Goal: Task Accomplishment & Management: Manage account settings

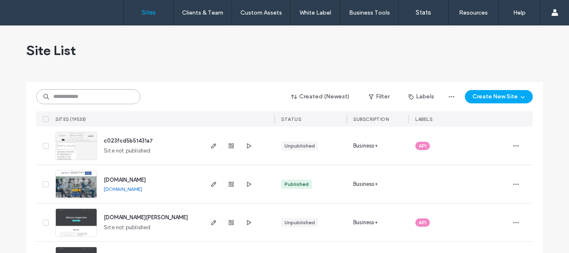
click at [86, 99] on input at bounding box center [88, 96] width 104 height 15
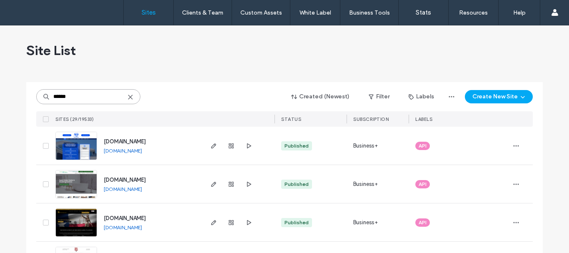
type input "******"
click at [77, 184] on img at bounding box center [76, 198] width 41 height 57
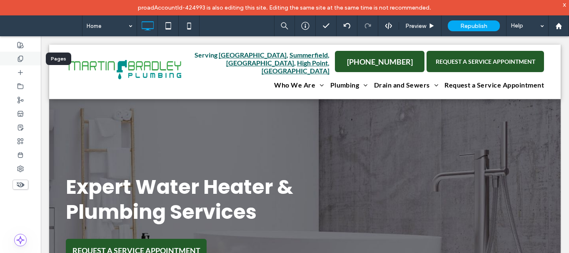
click at [24, 55] on div at bounding box center [20, 59] width 41 height 14
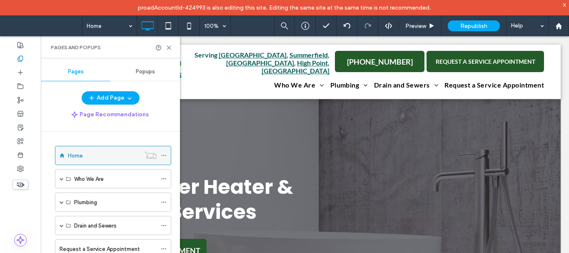
click at [162, 154] on icon at bounding box center [164, 155] width 6 height 6
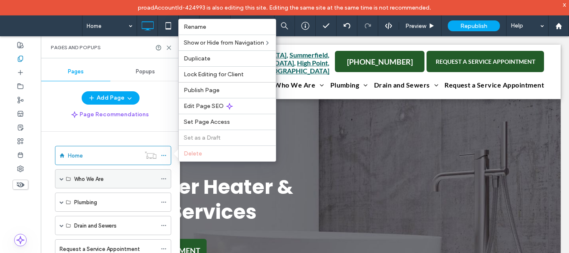
click at [164, 179] on icon at bounding box center [164, 179] width 6 height 6
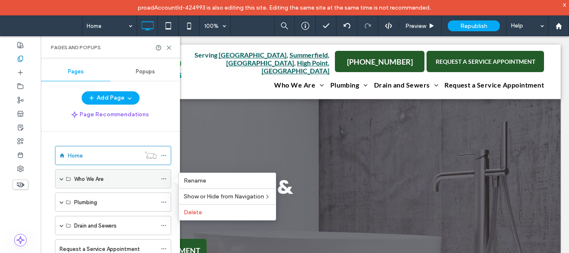
click at [59, 180] on div "Who We Are" at bounding box center [113, 178] width 116 height 19
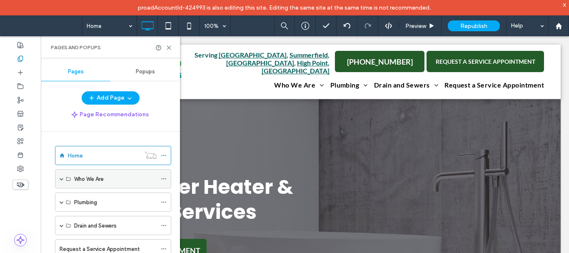
click at [62, 179] on span at bounding box center [62, 179] width 4 height 4
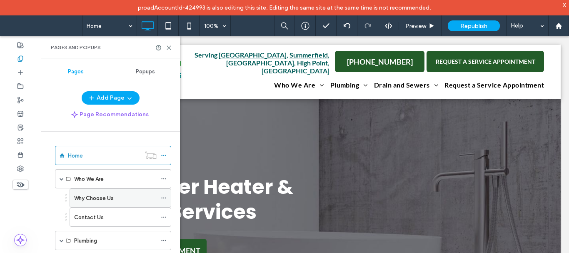
click at [164, 198] on icon at bounding box center [164, 198] width 6 height 6
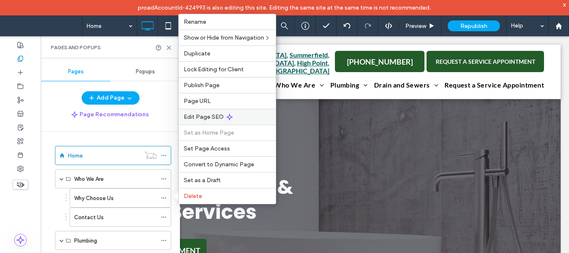
click at [221, 115] on span "Edit Page SEO" at bounding box center [204, 116] width 40 height 7
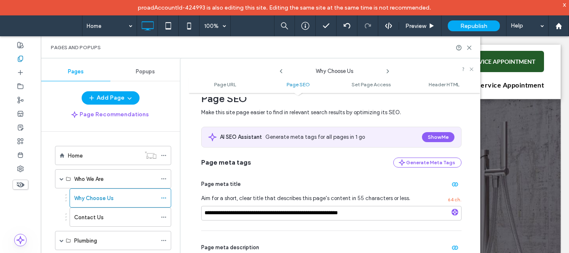
scroll to position [125, 0]
drag, startPoint x: 371, startPoint y: 212, endPoint x: 162, endPoint y: 219, distance: 209.1
click at [162, 219] on div "Pages Popups Add Page Page Recommendations Home Who We Are Why Choose Us Contac…" at bounding box center [260, 163] width 439 height 210
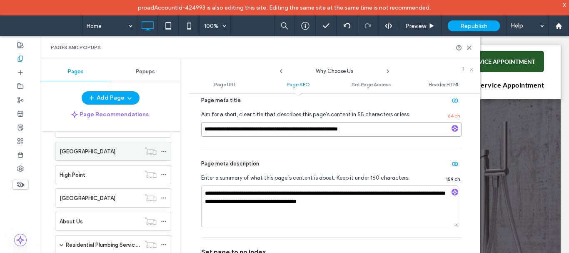
scroll to position [250, 0]
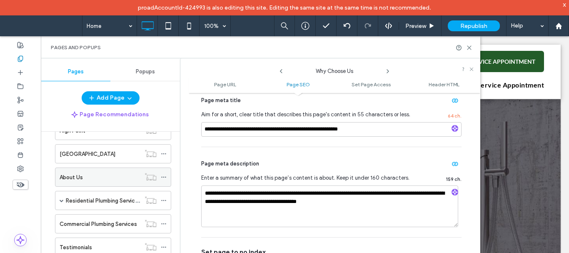
click at [165, 174] on icon at bounding box center [164, 177] width 6 height 6
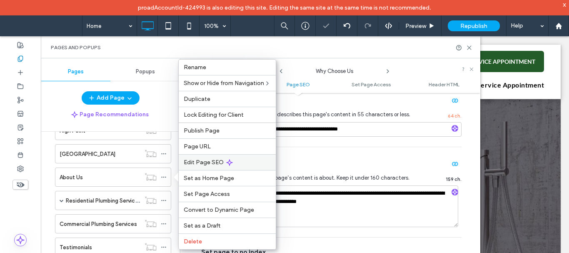
click at [218, 165] on span "Edit Page SEO" at bounding box center [204, 162] width 40 height 7
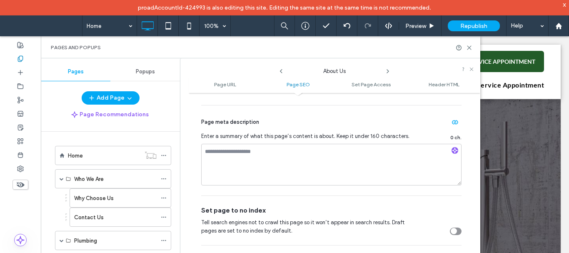
scroll to position [83, 0]
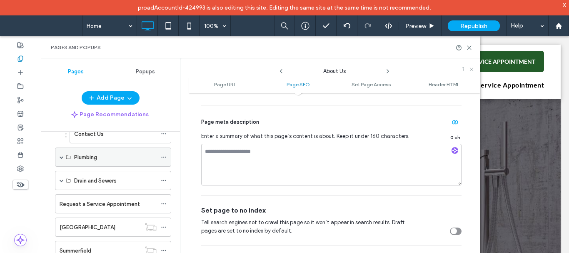
click at [59, 157] on div "Plumbing" at bounding box center [113, 156] width 116 height 19
click at [62, 158] on span at bounding box center [62, 157] width 4 height 4
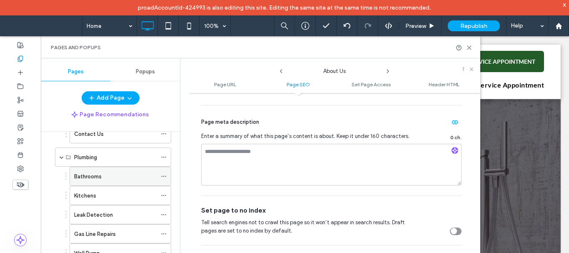
click at [164, 176] on use at bounding box center [163, 176] width 5 height 1
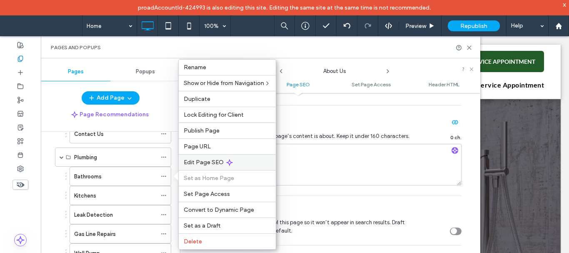
click at [214, 161] on span "Edit Page SEO" at bounding box center [204, 162] width 40 height 7
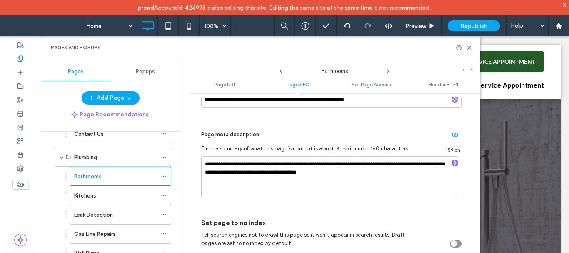
scroll to position [250, 0]
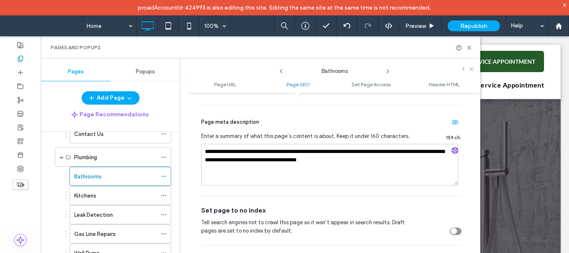
click at [387, 71] on icon at bounding box center [387, 71] width 7 height 7
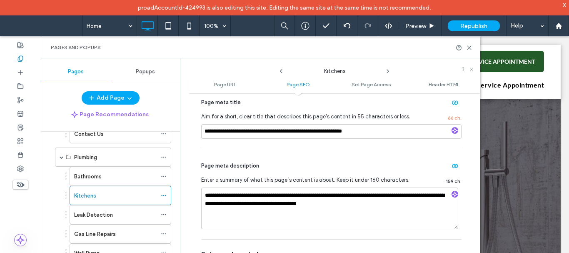
scroll to position [208, 0]
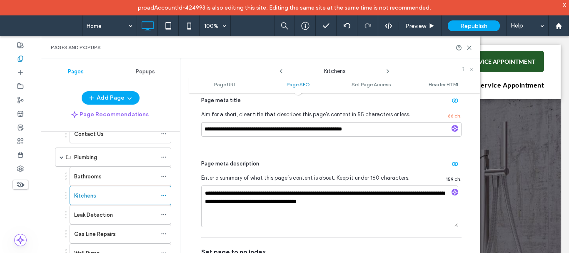
click at [386, 70] on icon at bounding box center [387, 71] width 7 height 7
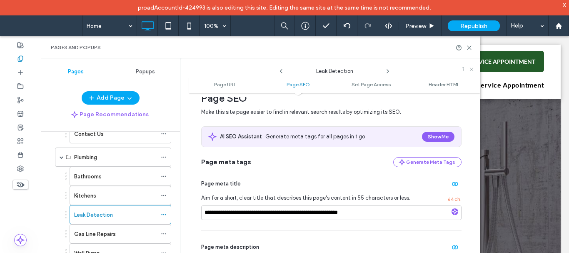
scroll to position [167, 0]
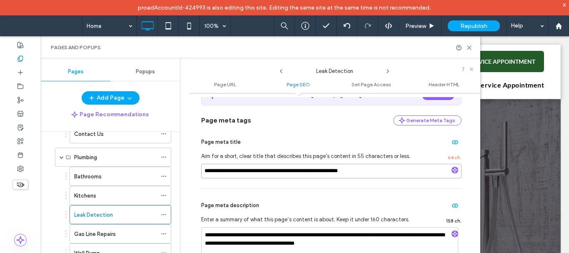
click at [341, 169] on input "**********" at bounding box center [331, 171] width 260 height 15
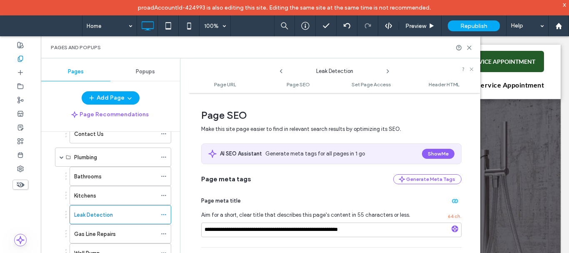
scroll to position [83, 0]
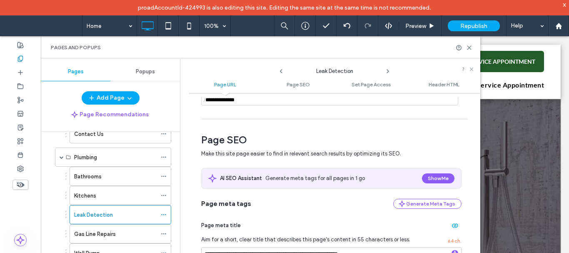
click at [387, 70] on use at bounding box center [388, 71] width 2 height 3
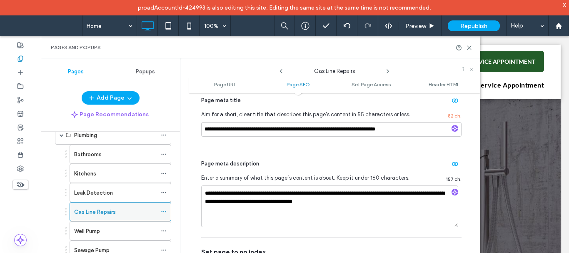
scroll to position [125, 0]
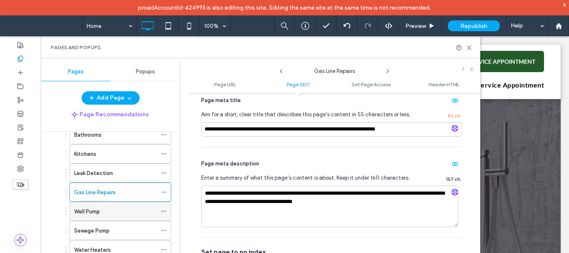
click at [164, 209] on icon at bounding box center [164, 211] width 6 height 6
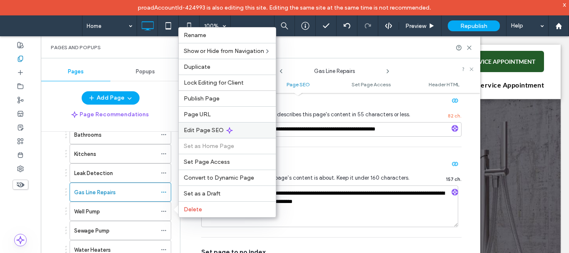
click at [219, 132] on span "Edit Page SEO" at bounding box center [204, 130] width 40 height 7
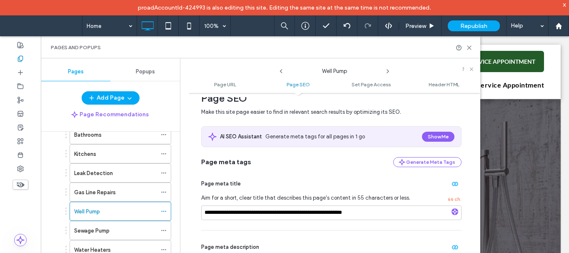
scroll to position [208, 0]
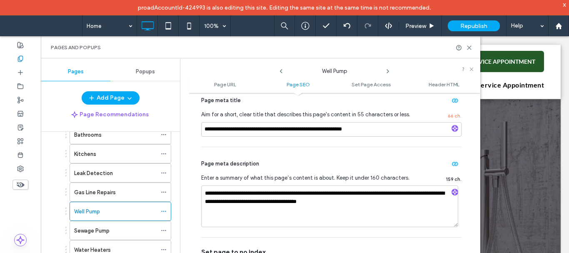
click at [387, 70] on use at bounding box center [388, 71] width 2 height 3
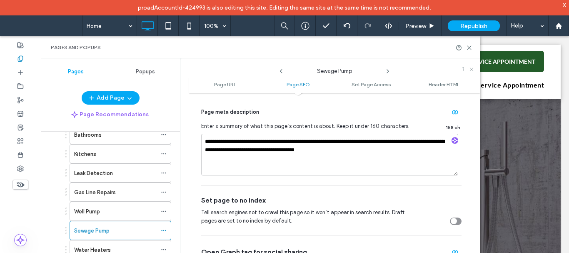
scroll to position [291, 0]
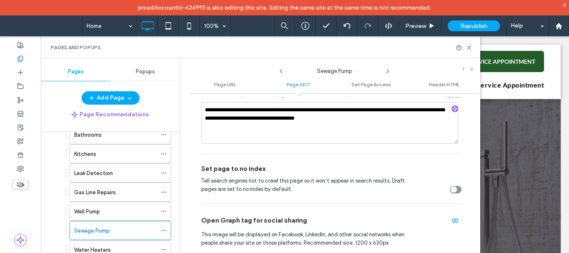
click at [388, 71] on icon at bounding box center [387, 71] width 7 height 7
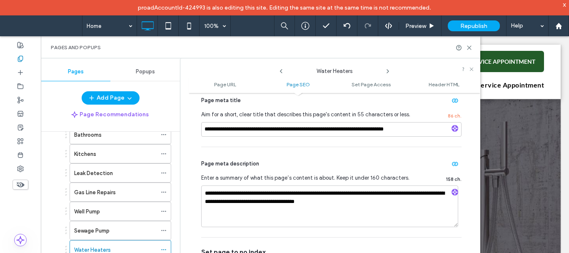
scroll to position [250, 0]
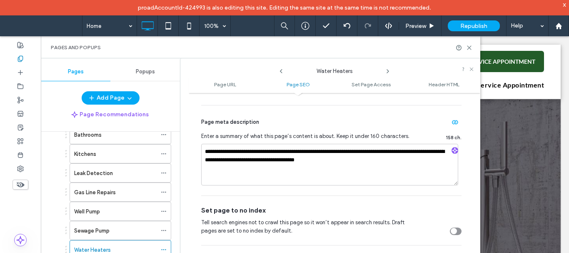
click at [387, 72] on icon at bounding box center [387, 71] width 7 height 7
click at [388, 71] on use at bounding box center [388, 71] width 2 height 3
click at [387, 70] on use at bounding box center [388, 71] width 2 height 3
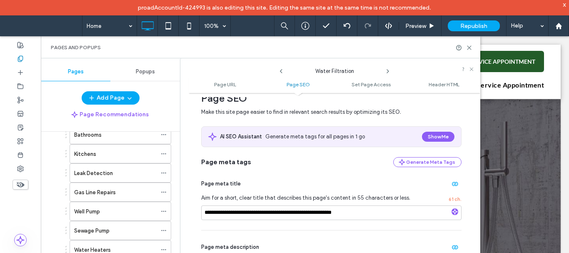
scroll to position [167, 0]
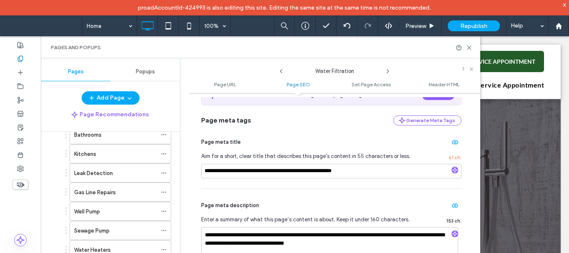
click at [388, 70] on icon at bounding box center [387, 71] width 7 height 7
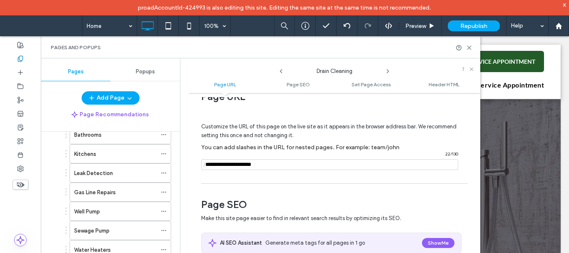
scroll to position [0, 0]
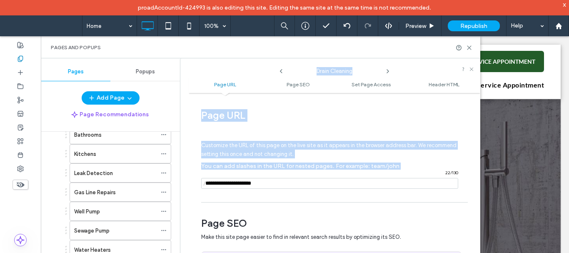
drag, startPoint x: 269, startPoint y: 177, endPoint x: 179, endPoint y: 184, distance: 90.2
click at [179, 184] on div "Pages Popups Add Page Page Recommendations Home Who We Are Why Choose Us Contac…" at bounding box center [260, 163] width 439 height 210
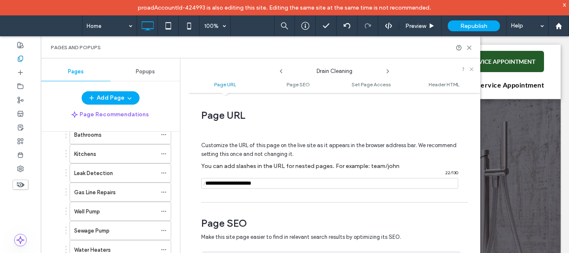
click at [255, 184] on input "notEmpty" at bounding box center [329, 183] width 257 height 11
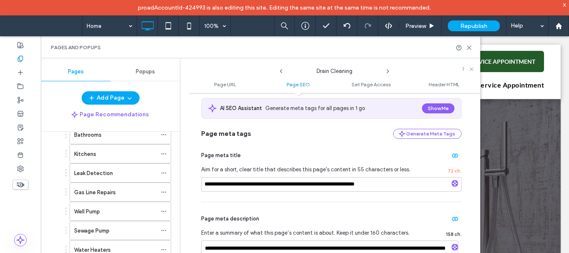
scroll to position [167, 0]
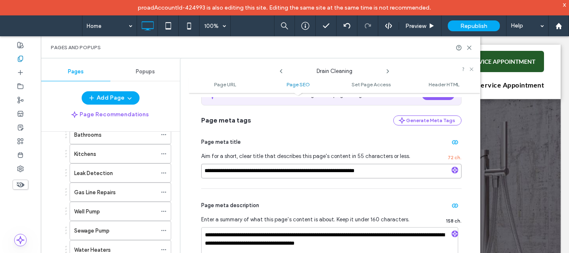
drag, startPoint x: 378, startPoint y: 169, endPoint x: 173, endPoint y: 177, distance: 205.8
click at [173, 177] on div "Pages Popups Add Page Page Recommendations Home Who We Are Why Choose Us Contac…" at bounding box center [260, 163] width 439 height 210
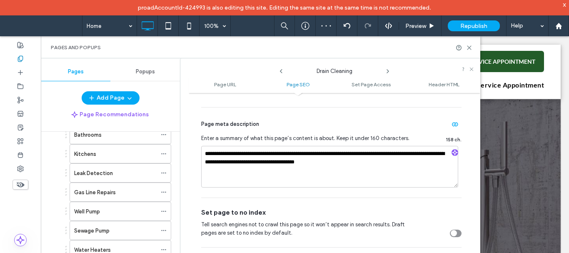
scroll to position [250, 0]
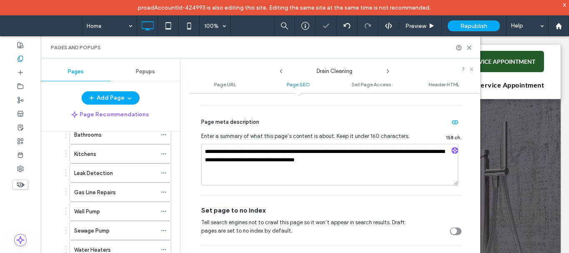
click at [387, 70] on use at bounding box center [388, 71] width 2 height 3
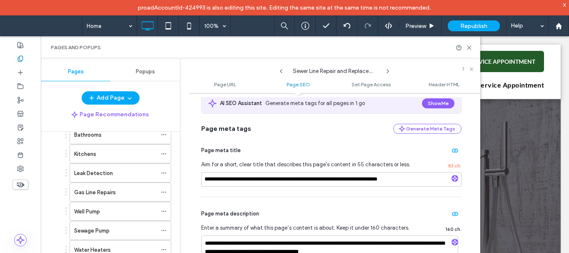
scroll to position [208, 0]
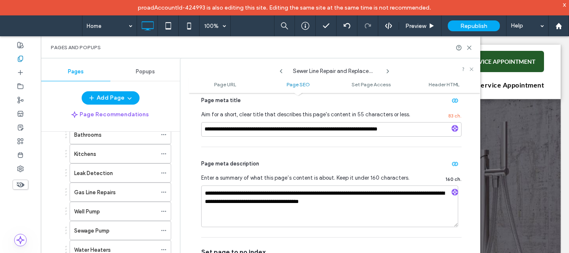
click at [387, 70] on icon at bounding box center [387, 71] width 7 height 7
click at [385, 67] on span at bounding box center [387, 69] width 7 height 11
click at [387, 71] on icon at bounding box center [387, 71] width 7 height 7
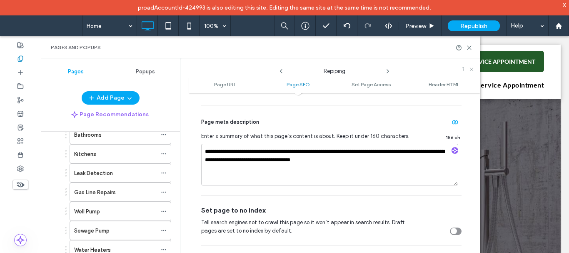
click at [390, 71] on icon at bounding box center [387, 71] width 7 height 7
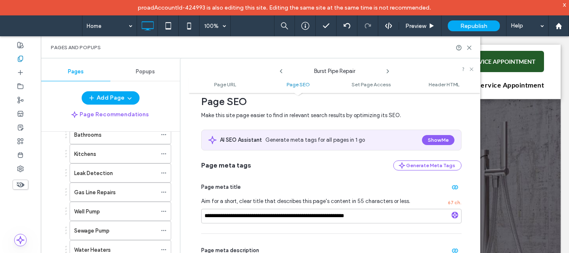
scroll to position [208, 0]
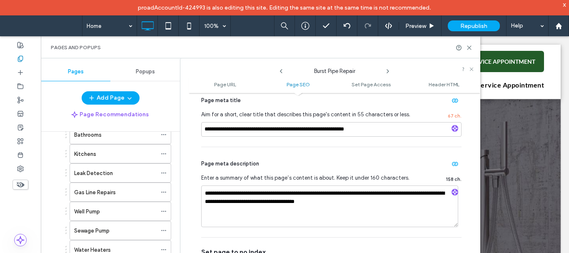
click at [386, 71] on icon at bounding box center [387, 71] width 7 height 7
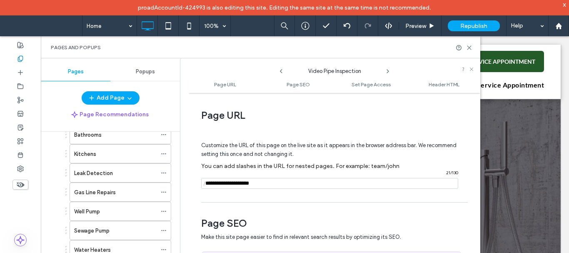
click at [387, 74] on icon at bounding box center [387, 71] width 7 height 7
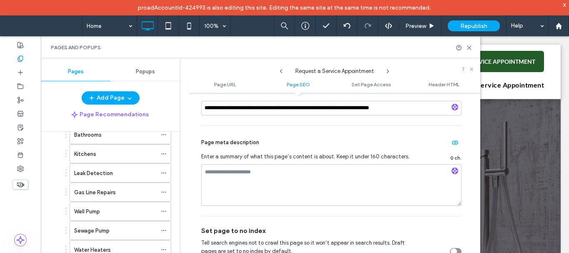
scroll to position [250, 0]
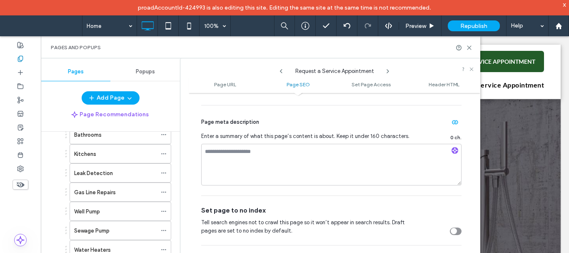
click at [388, 71] on use at bounding box center [388, 71] width 2 height 3
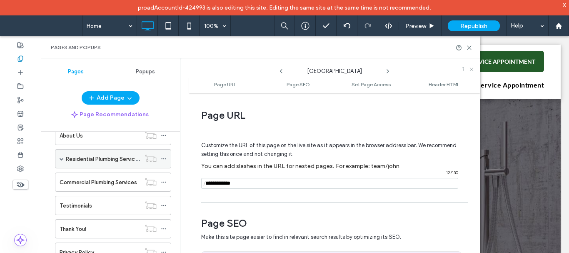
scroll to position [441, 0]
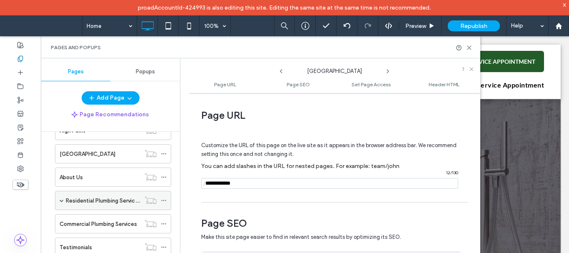
click at [60, 199] on span at bounding box center [62, 200] width 4 height 4
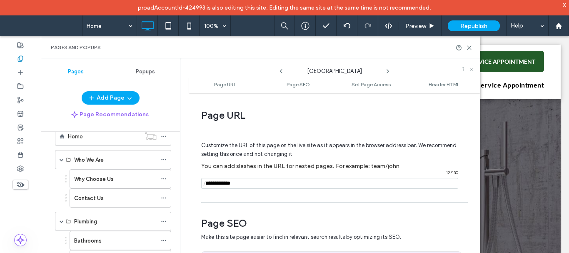
scroll to position [0, 0]
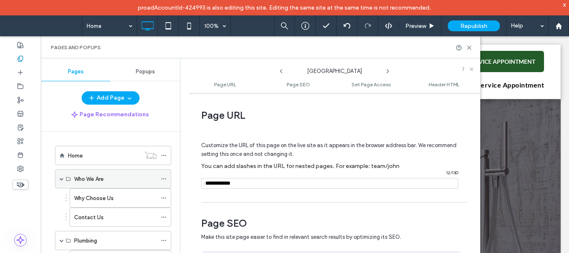
click at [63, 177] on span at bounding box center [62, 179] width 4 height 4
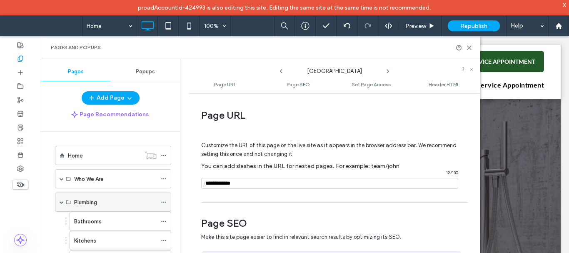
click at [60, 203] on span at bounding box center [62, 202] width 4 height 4
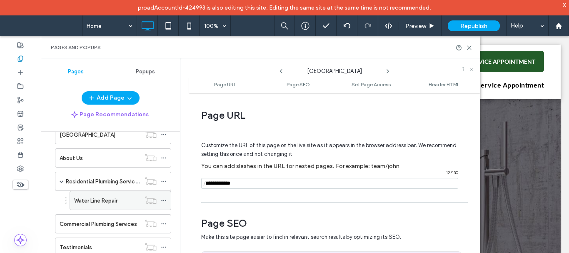
scroll to position [250, 0]
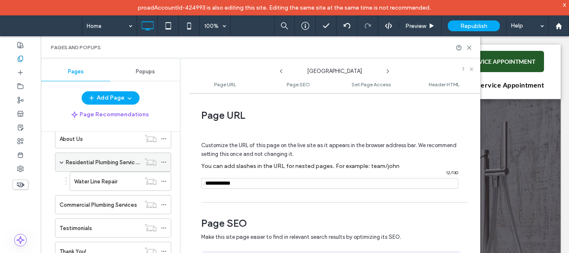
click at [61, 160] on span at bounding box center [62, 162] width 4 height 4
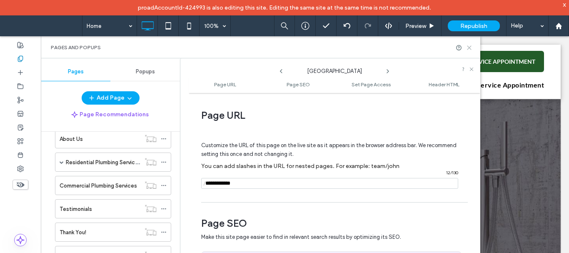
click at [469, 47] on use at bounding box center [469, 48] width 4 height 4
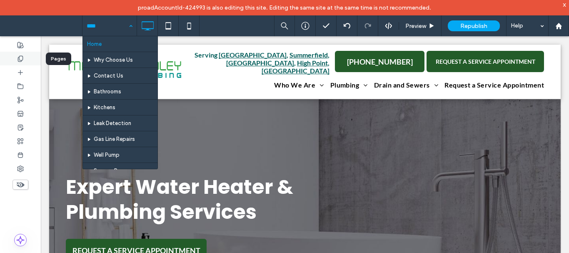
click at [21, 59] on icon at bounding box center [20, 58] width 7 height 7
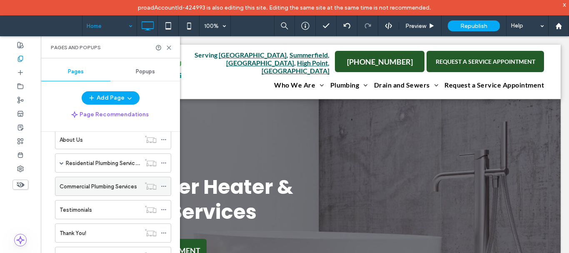
scroll to position [253, 0]
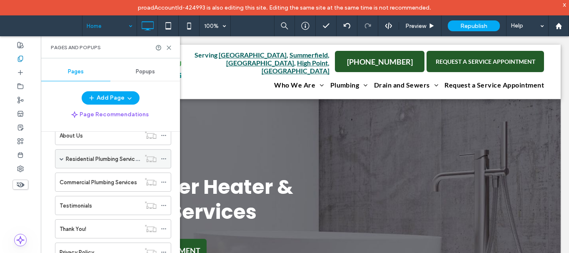
click at [63, 159] on span at bounding box center [62, 159] width 4 height 4
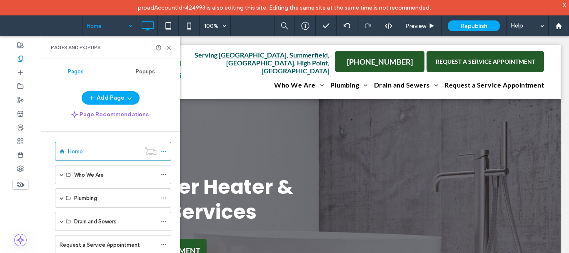
scroll to position [0, 0]
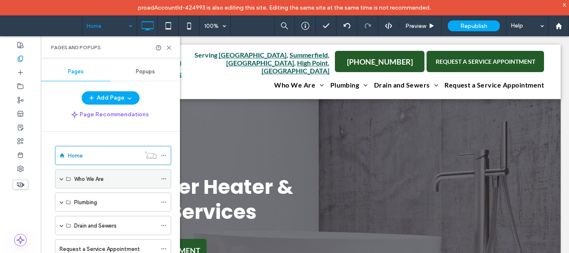
click at [62, 177] on span at bounding box center [62, 178] width 4 height 18
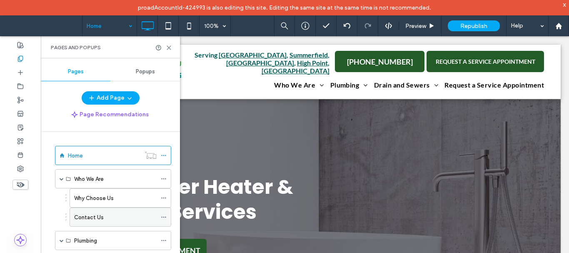
click at [163, 216] on icon at bounding box center [164, 217] width 6 height 6
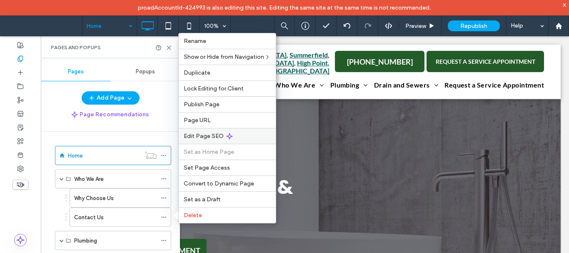
click at [216, 139] on span "Edit Page SEO" at bounding box center [204, 135] width 40 height 7
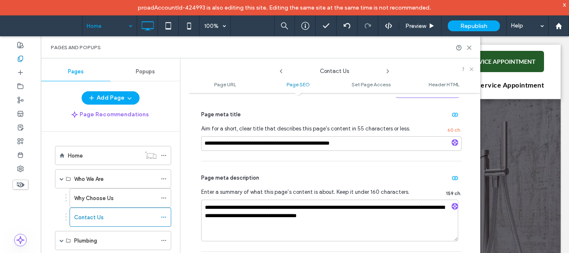
scroll to position [208, 0]
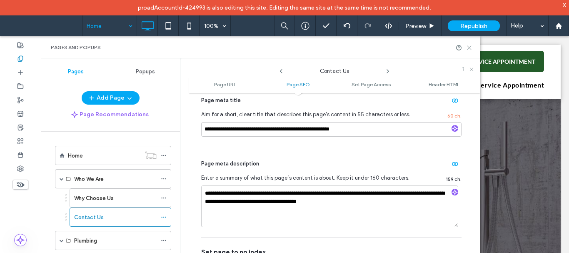
click at [468, 48] on use at bounding box center [469, 48] width 4 height 4
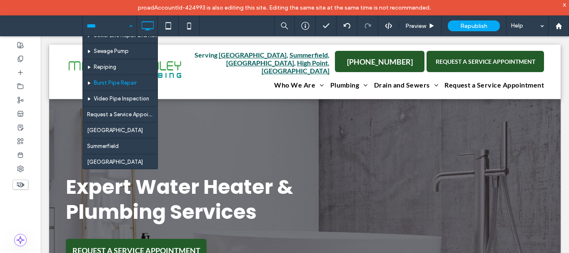
scroll to position [250, 0]
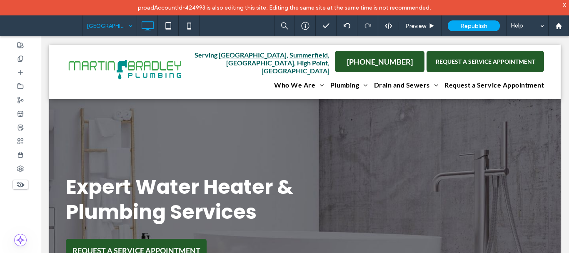
click at [24, 57] on div at bounding box center [284, 126] width 569 height 253
click at [20, 60] on icon at bounding box center [20, 58] width 7 height 7
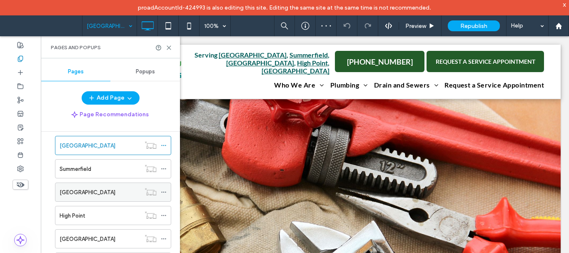
scroll to position [125, 0]
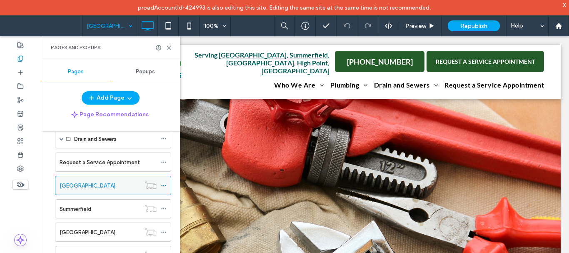
click at [160, 183] on div at bounding box center [150, 185] width 20 height 8
click at [165, 184] on icon at bounding box center [164, 185] width 6 height 6
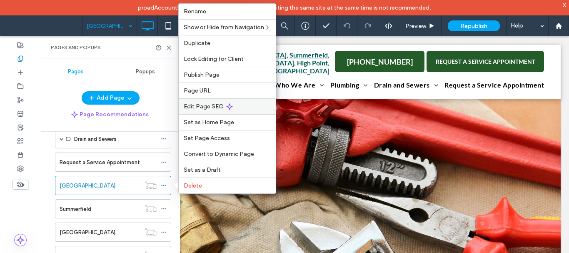
click at [226, 109] on icon at bounding box center [229, 106] width 7 height 7
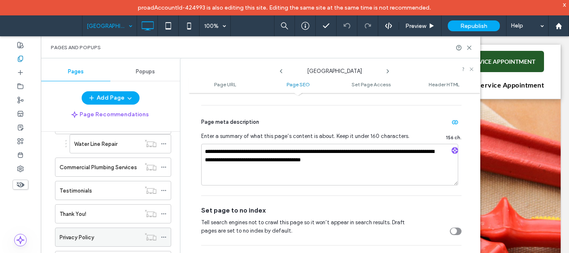
scroll to position [352, 0]
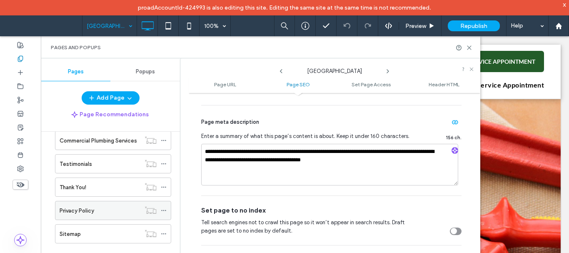
click at [164, 210] on icon at bounding box center [164, 210] width 6 height 6
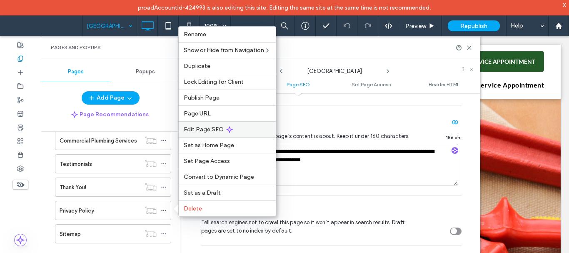
click at [218, 131] on span "Edit Page SEO" at bounding box center [204, 129] width 40 height 7
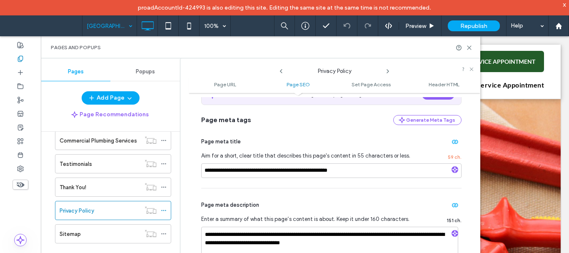
scroll to position [208, 0]
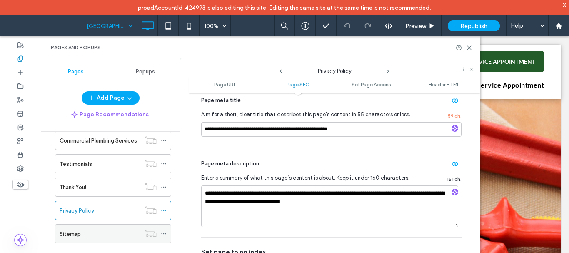
click at [165, 236] on icon at bounding box center [164, 234] width 6 height 6
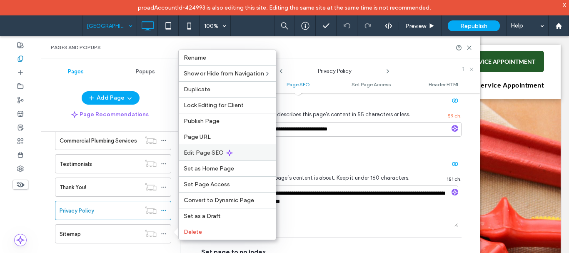
click at [215, 155] on span "Edit Page SEO" at bounding box center [204, 152] width 40 height 7
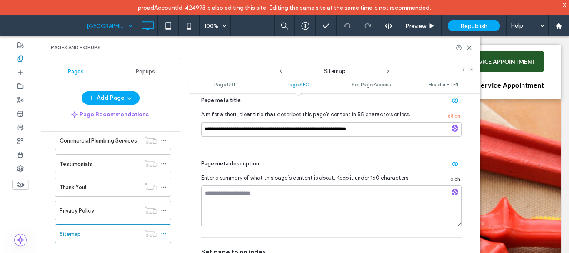
click at [385, 71] on icon at bounding box center [387, 71] width 7 height 7
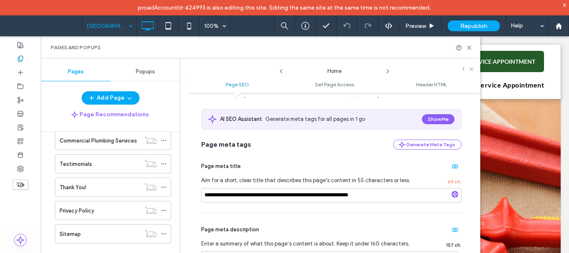
scroll to position [42, 0]
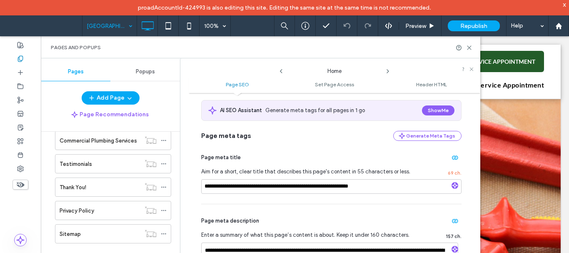
click at [282, 70] on use at bounding box center [281, 71] width 2 height 4
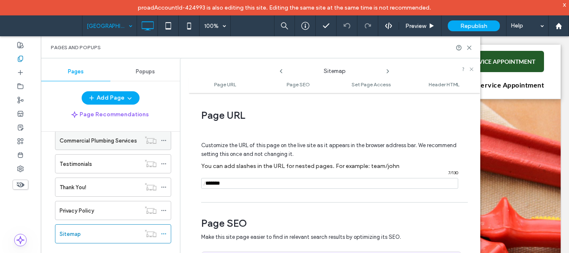
click at [163, 136] on span at bounding box center [164, 140] width 6 height 12
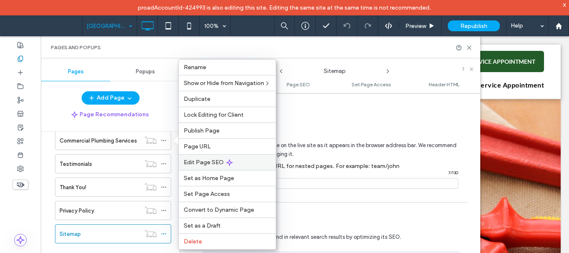
click at [214, 162] on span "Edit Page SEO" at bounding box center [204, 162] width 40 height 7
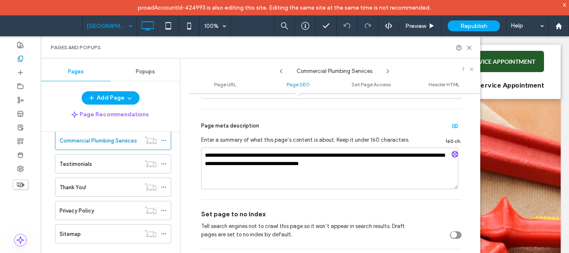
scroll to position [250, 0]
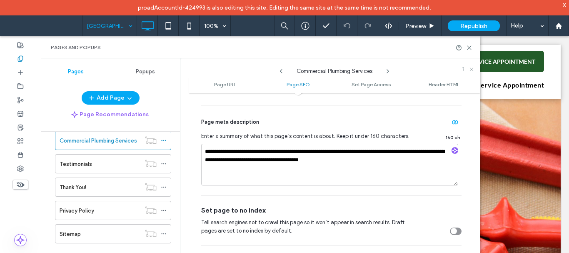
click at [388, 69] on icon at bounding box center [387, 71] width 7 height 7
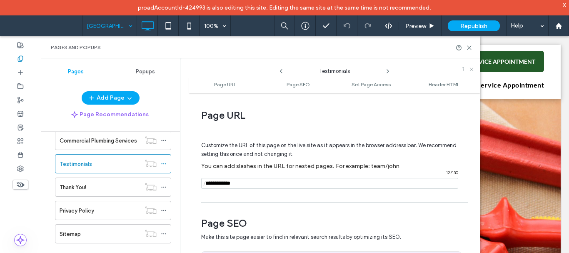
click at [282, 71] on icon at bounding box center [281, 71] width 7 height 7
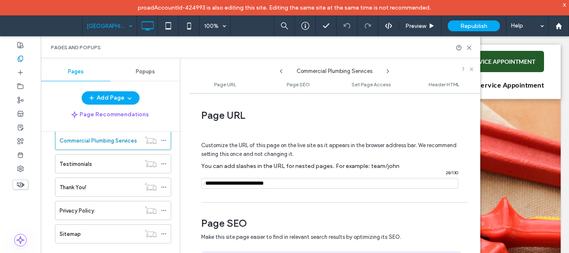
click at [282, 71] on icon at bounding box center [281, 71] width 7 height 7
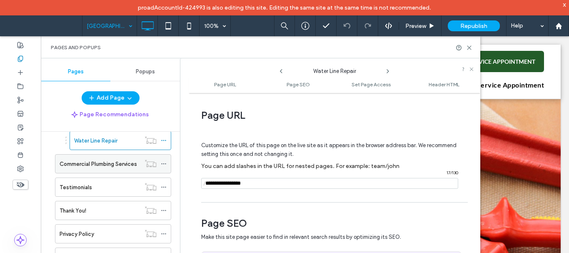
scroll to position [311, 0]
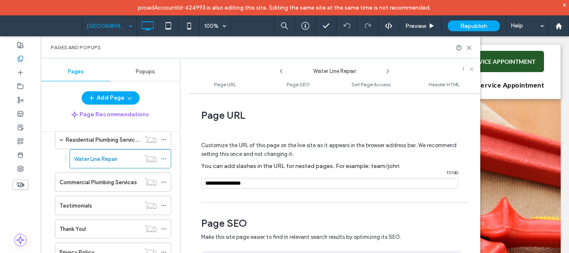
click at [281, 73] on icon at bounding box center [281, 71] width 7 height 7
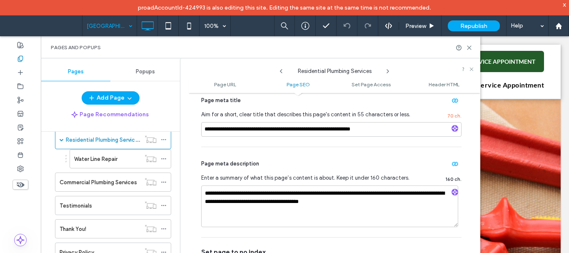
scroll to position [352, 0]
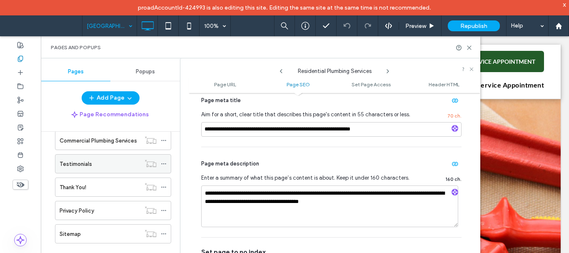
click at [160, 159] on div at bounding box center [150, 163] width 20 height 8
click at [165, 161] on icon at bounding box center [164, 164] width 6 height 6
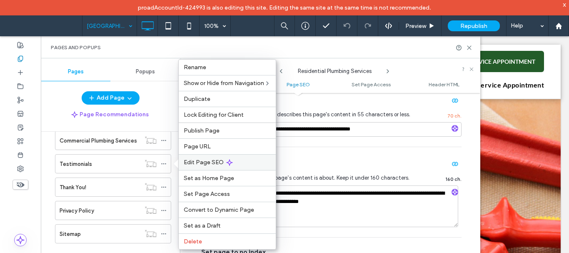
click at [216, 159] on span "Edit Page SEO" at bounding box center [204, 162] width 40 height 7
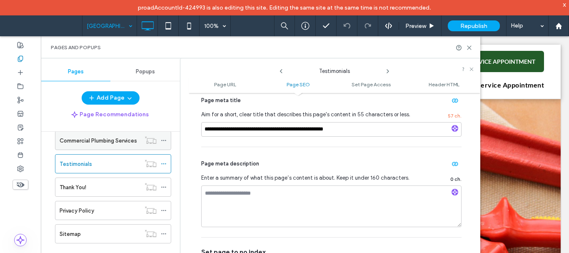
scroll to position [311, 0]
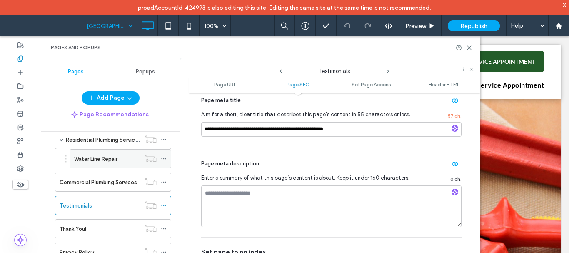
click at [162, 155] on span at bounding box center [164, 158] width 6 height 12
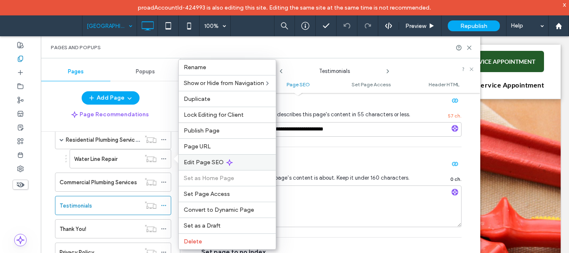
click at [216, 157] on div "Edit Page SEO" at bounding box center [227, 162] width 97 height 16
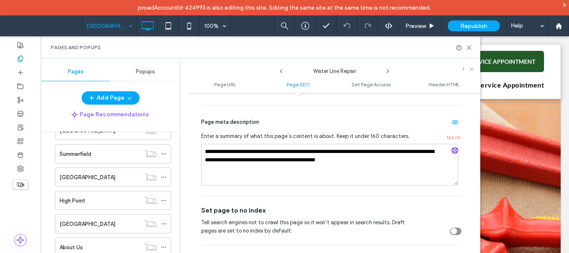
scroll to position [186, 0]
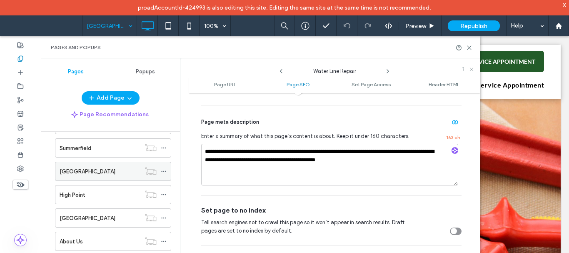
click at [163, 168] on span at bounding box center [164, 171] width 6 height 12
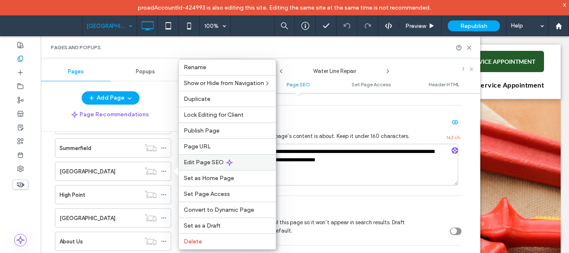
click at [217, 159] on span "Edit Page SEO" at bounding box center [204, 162] width 40 height 7
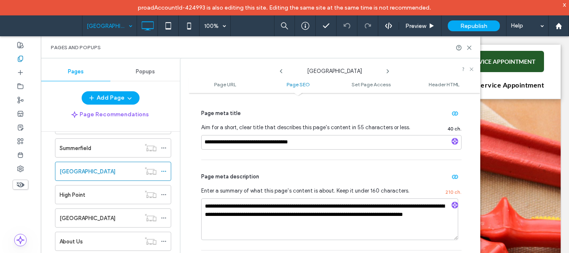
scroll to position [208, 0]
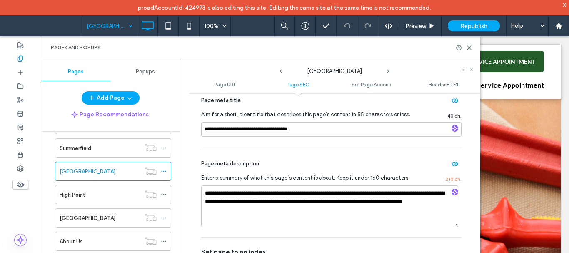
click at [388, 70] on use at bounding box center [388, 71] width 2 height 3
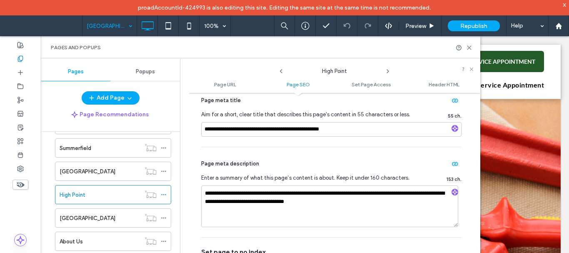
scroll to position [144, 0]
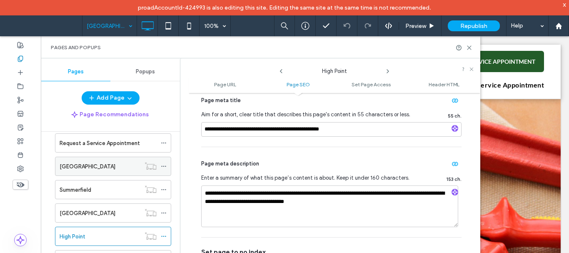
click at [164, 166] on icon at bounding box center [164, 166] width 6 height 6
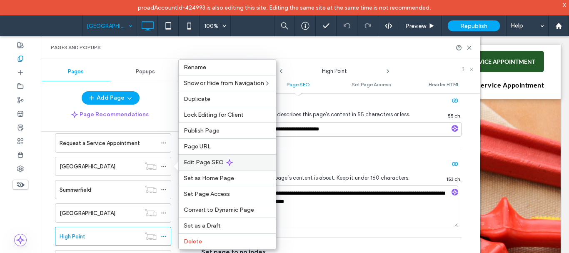
click at [219, 161] on span "Edit Page SEO" at bounding box center [204, 162] width 40 height 7
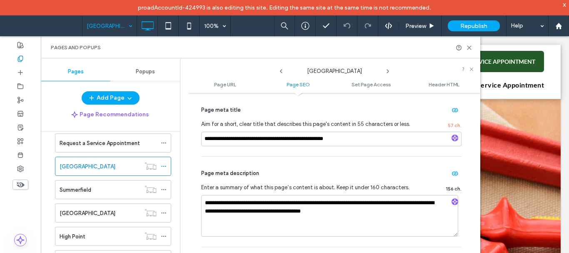
scroll to position [208, 0]
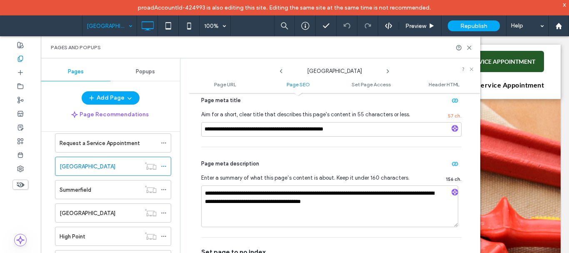
click at [386, 70] on icon at bounding box center [387, 71] width 7 height 7
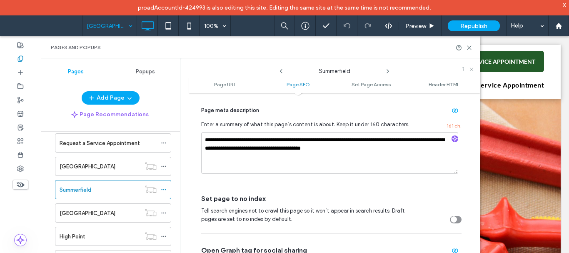
scroll to position [333, 0]
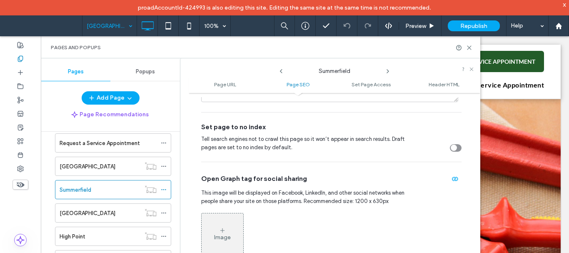
click at [387, 70] on use at bounding box center [388, 71] width 2 height 3
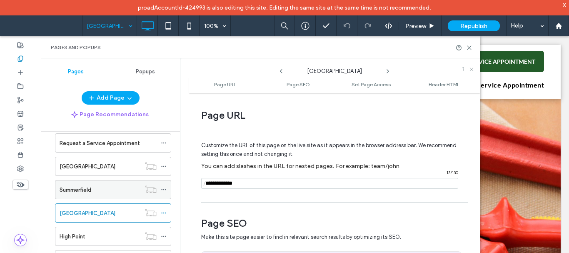
scroll to position [186, 0]
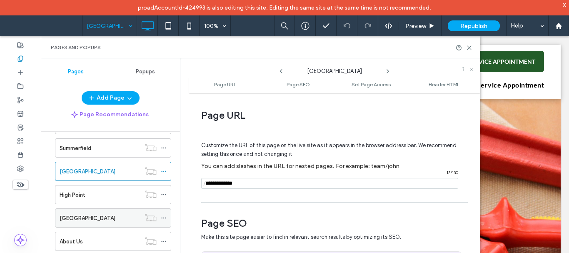
click at [163, 218] on icon at bounding box center [164, 218] width 6 height 6
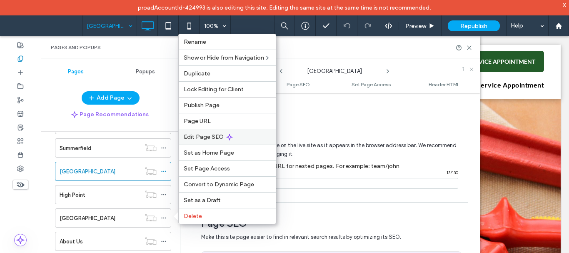
click at [216, 133] on span "Edit Page SEO" at bounding box center [204, 136] width 40 height 7
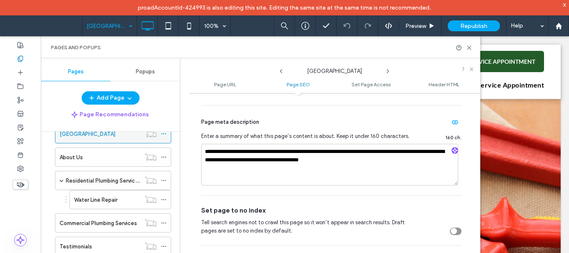
scroll to position [352, 0]
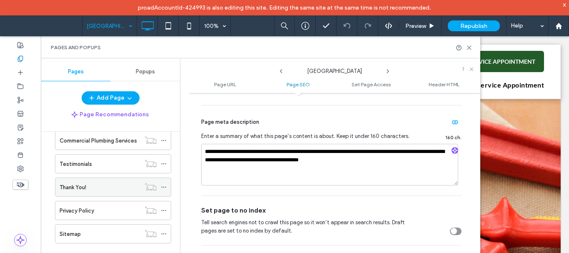
click at [159, 185] on div at bounding box center [150, 186] width 20 height 8
click at [164, 188] on icon at bounding box center [164, 187] width 6 height 6
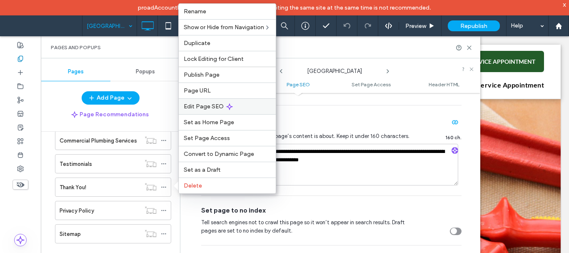
click at [227, 109] on icon at bounding box center [229, 106] width 7 height 7
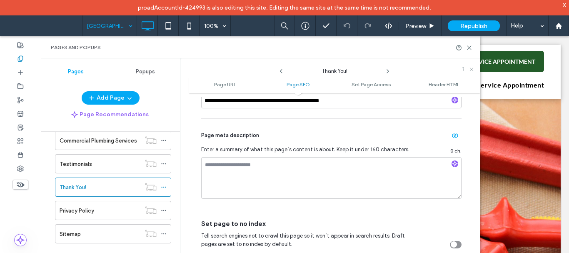
scroll to position [250, 0]
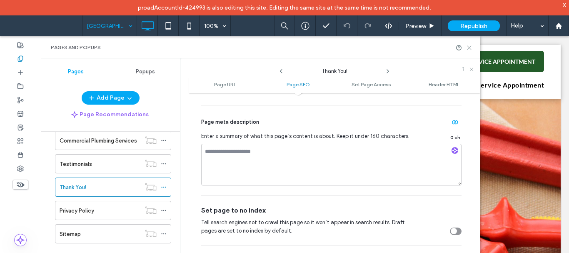
click at [468, 45] on icon at bounding box center [469, 48] width 6 height 6
